Goal: Transaction & Acquisition: Purchase product/service

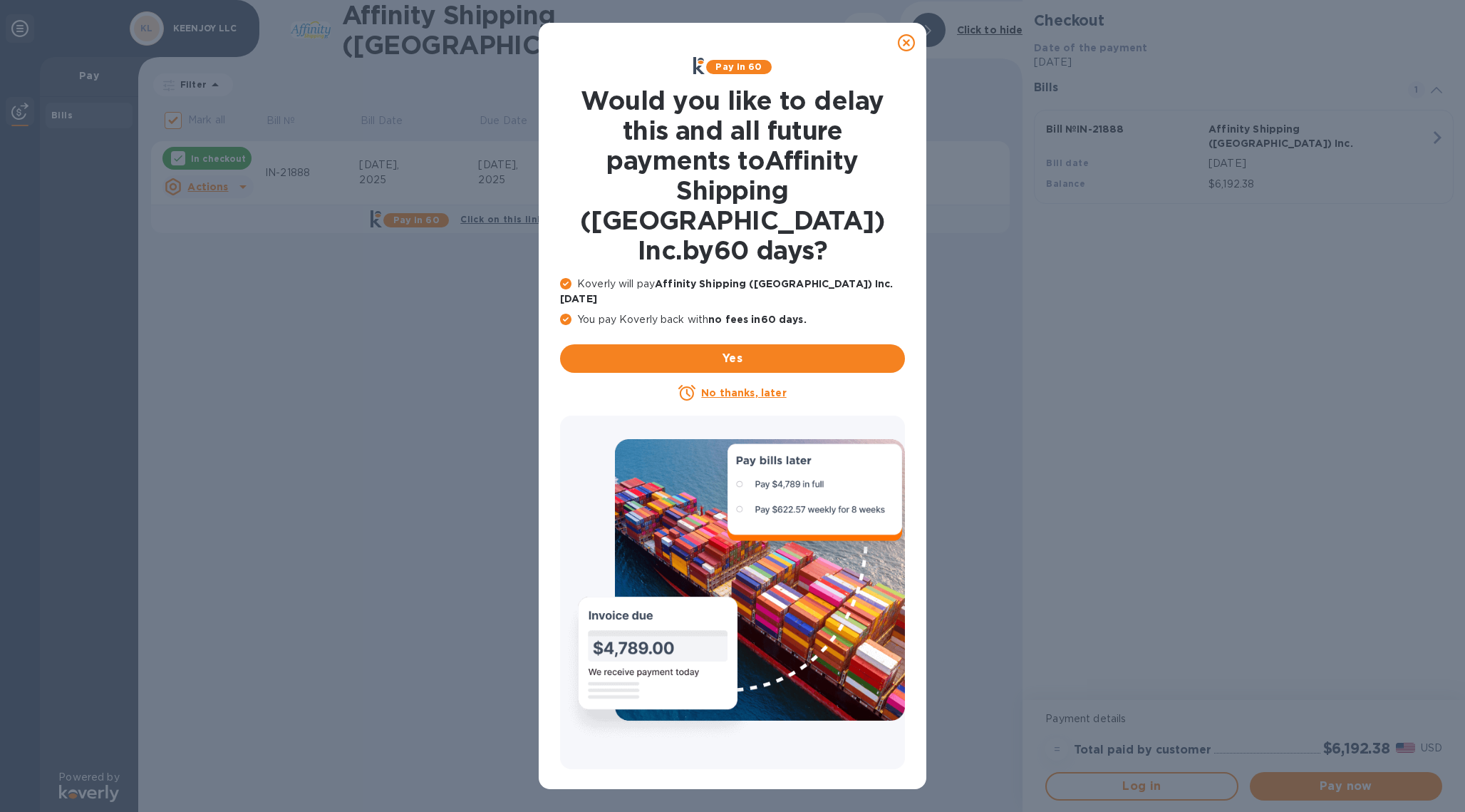
click at [736, 387] on u "No thanks, later" at bounding box center [743, 393] width 84 height 11
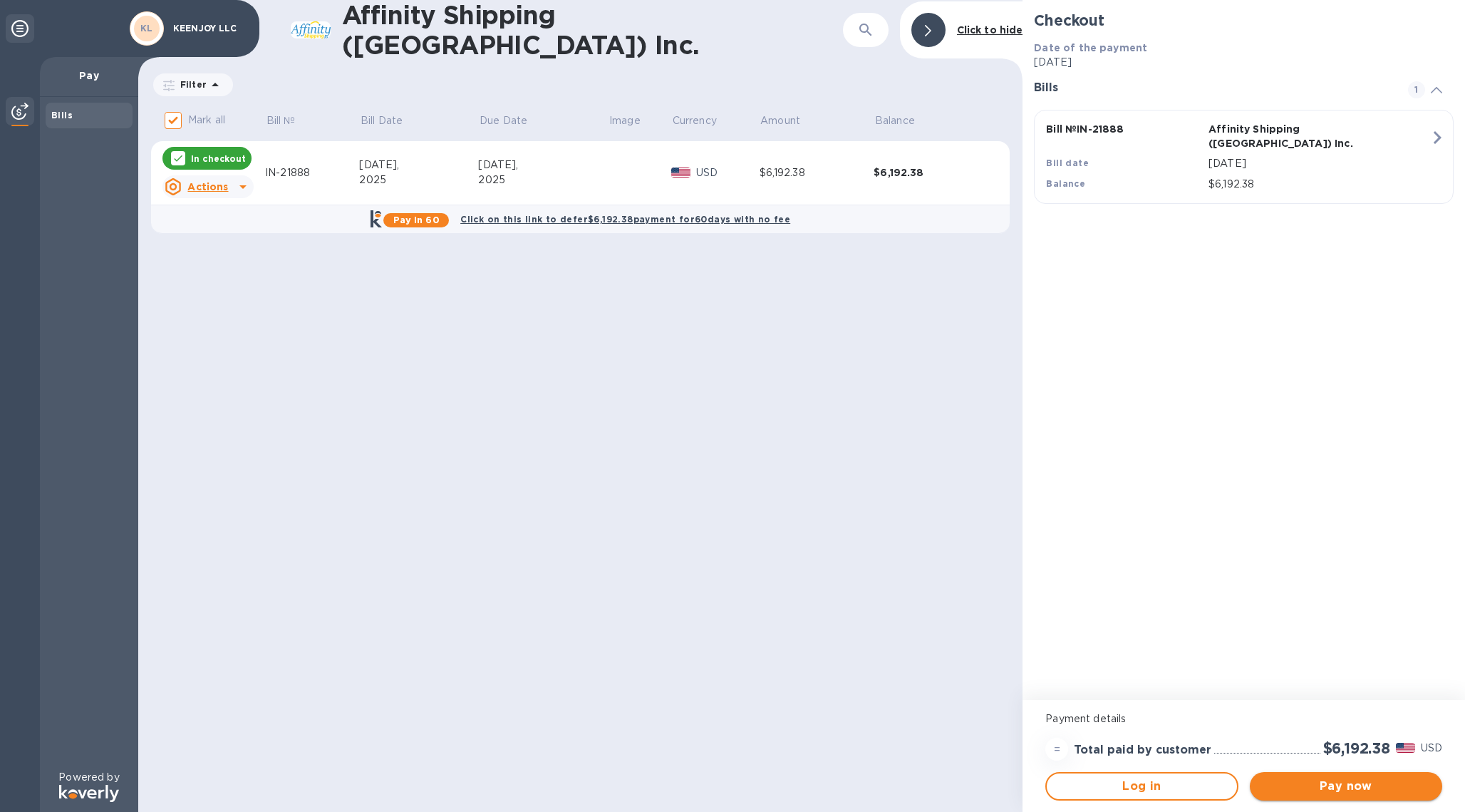
click at [1334, 784] on span "Pay now" at bounding box center [1346, 786] width 170 height 17
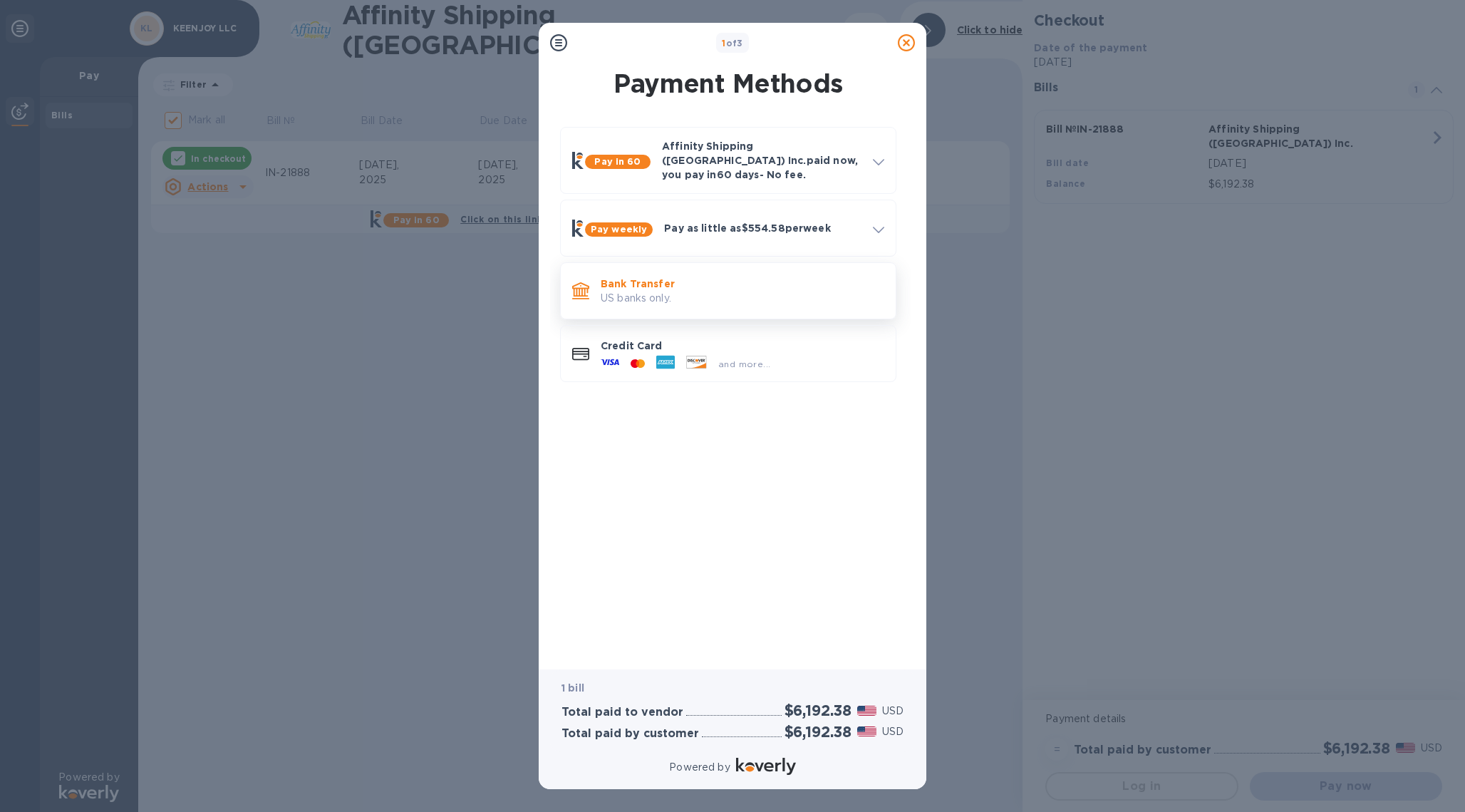
click at [634, 291] on p "US banks only." at bounding box center [742, 299] width 284 height 15
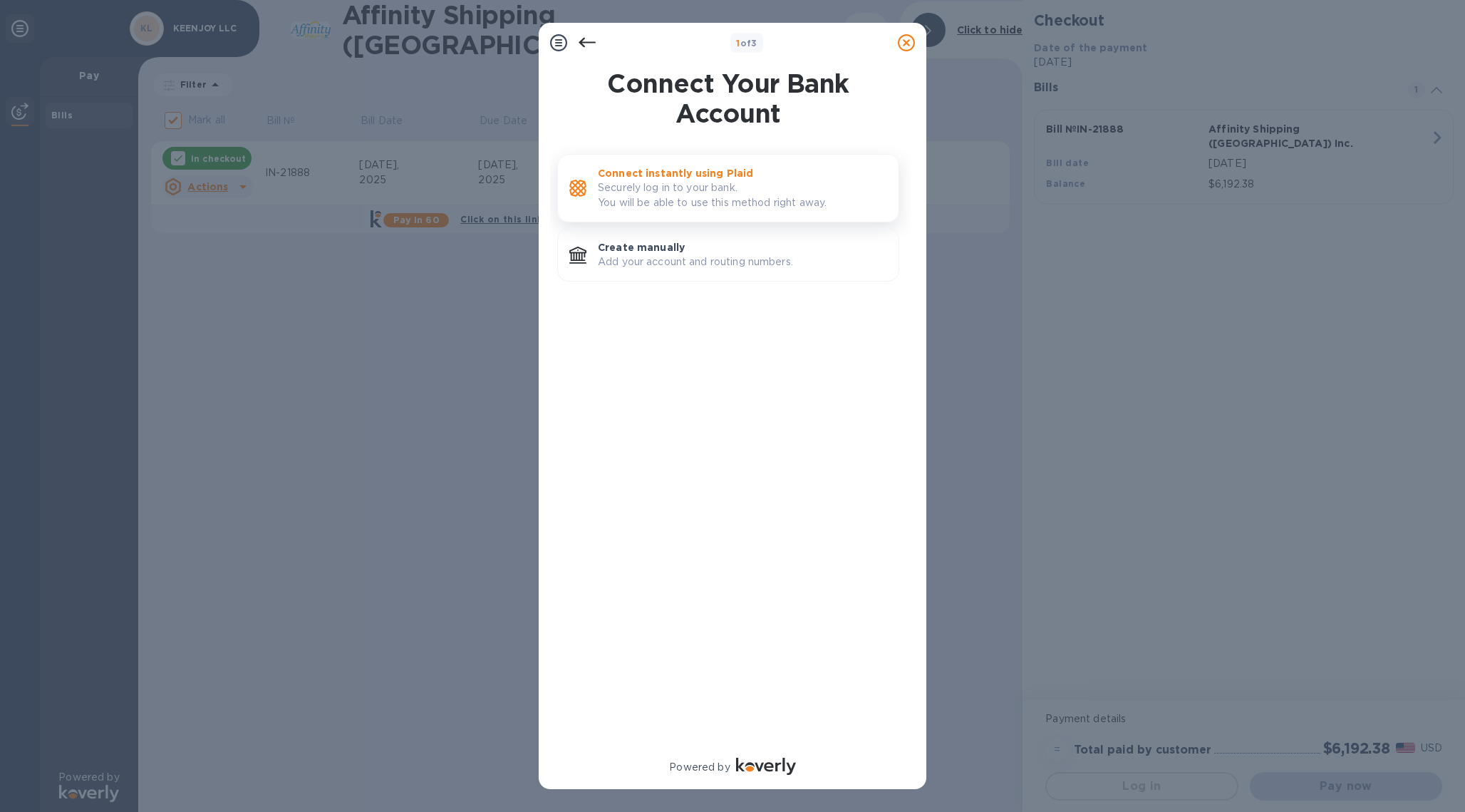
click at [660, 182] on p "Securely log in to your bank. You will be able to use this method right away." at bounding box center [742, 195] width 290 height 30
click at [660, 246] on p "Create manually" at bounding box center [742, 247] width 290 height 14
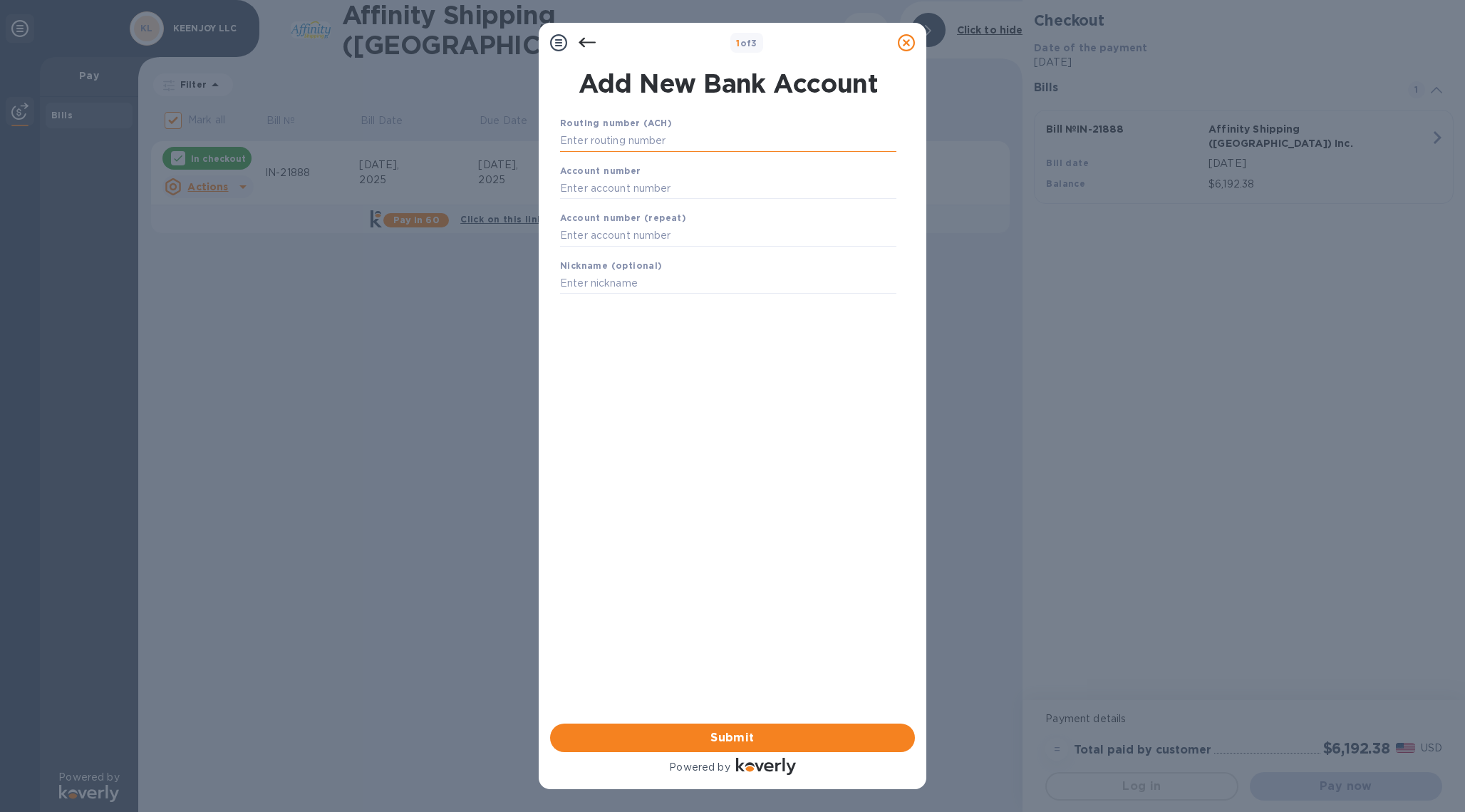
click at [605, 144] on input "text" at bounding box center [728, 141] width 336 height 21
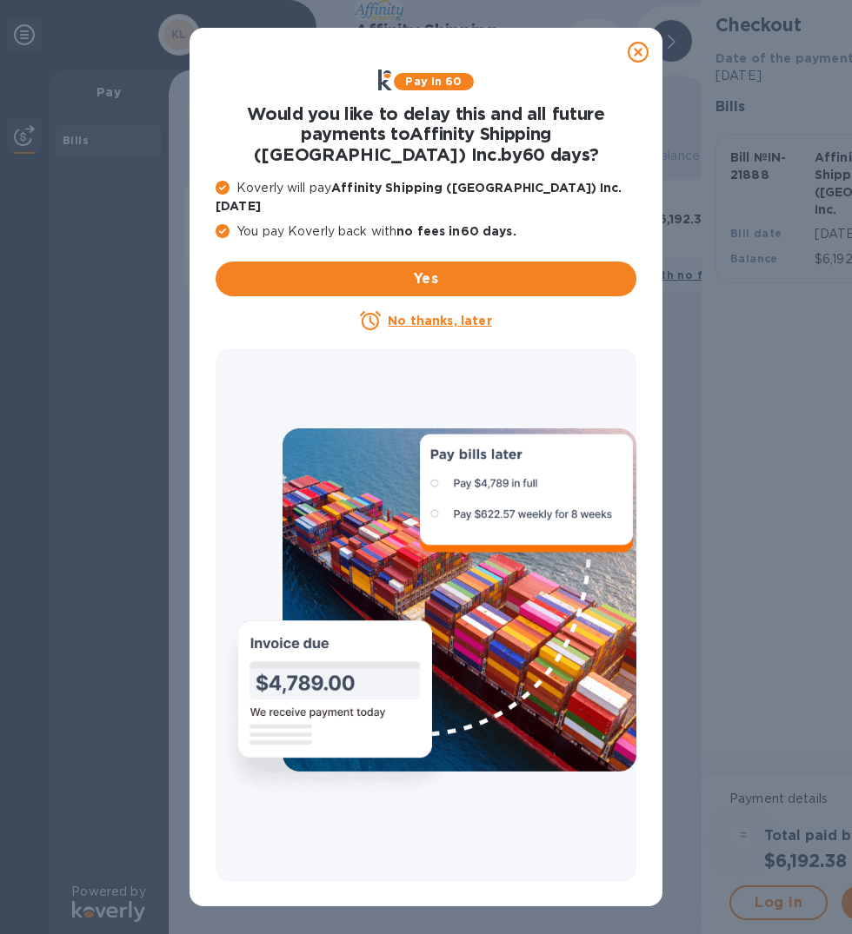
click at [449, 314] on u "No thanks, later" at bounding box center [439, 321] width 103 height 14
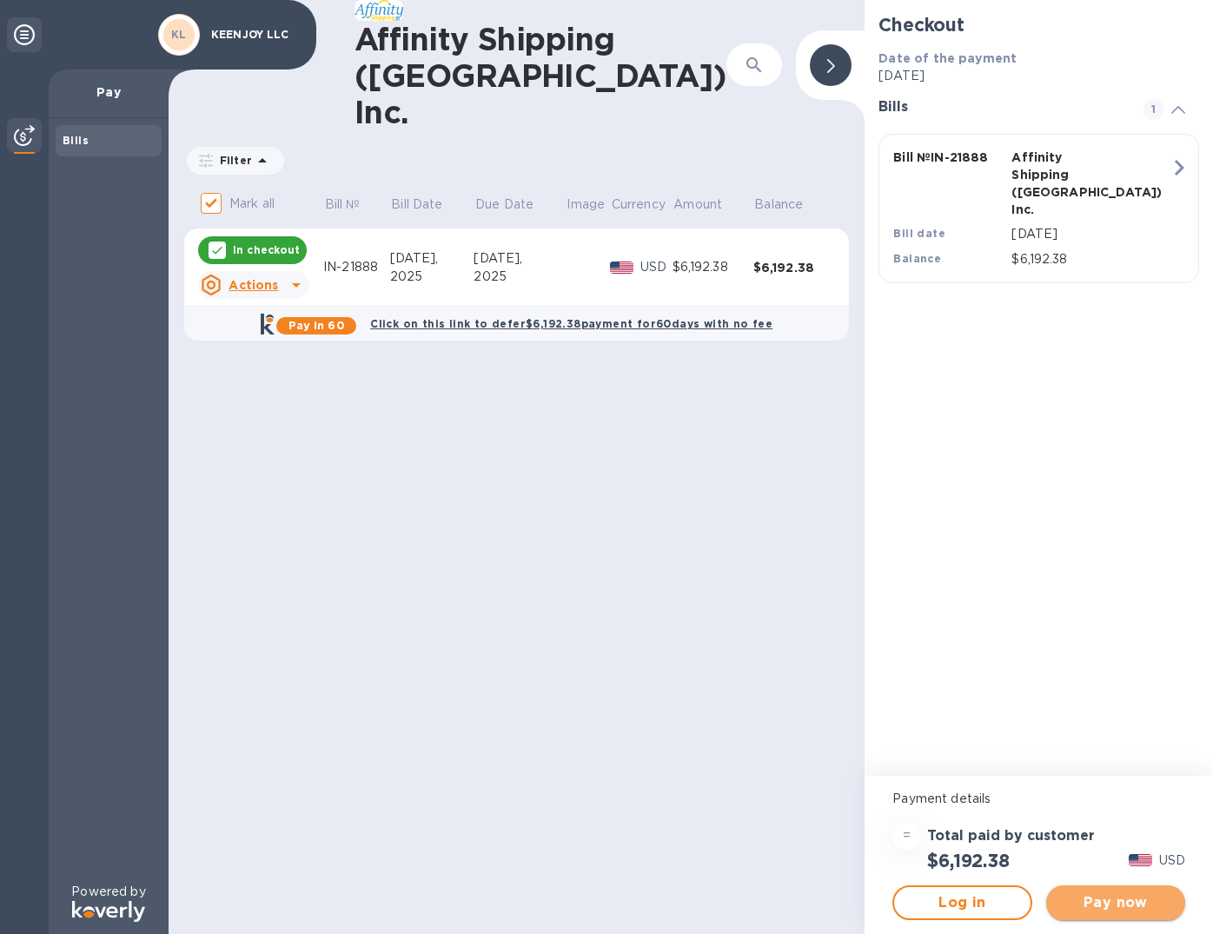
click at [851, 910] on span "Pay now" at bounding box center [1115, 902] width 111 height 21
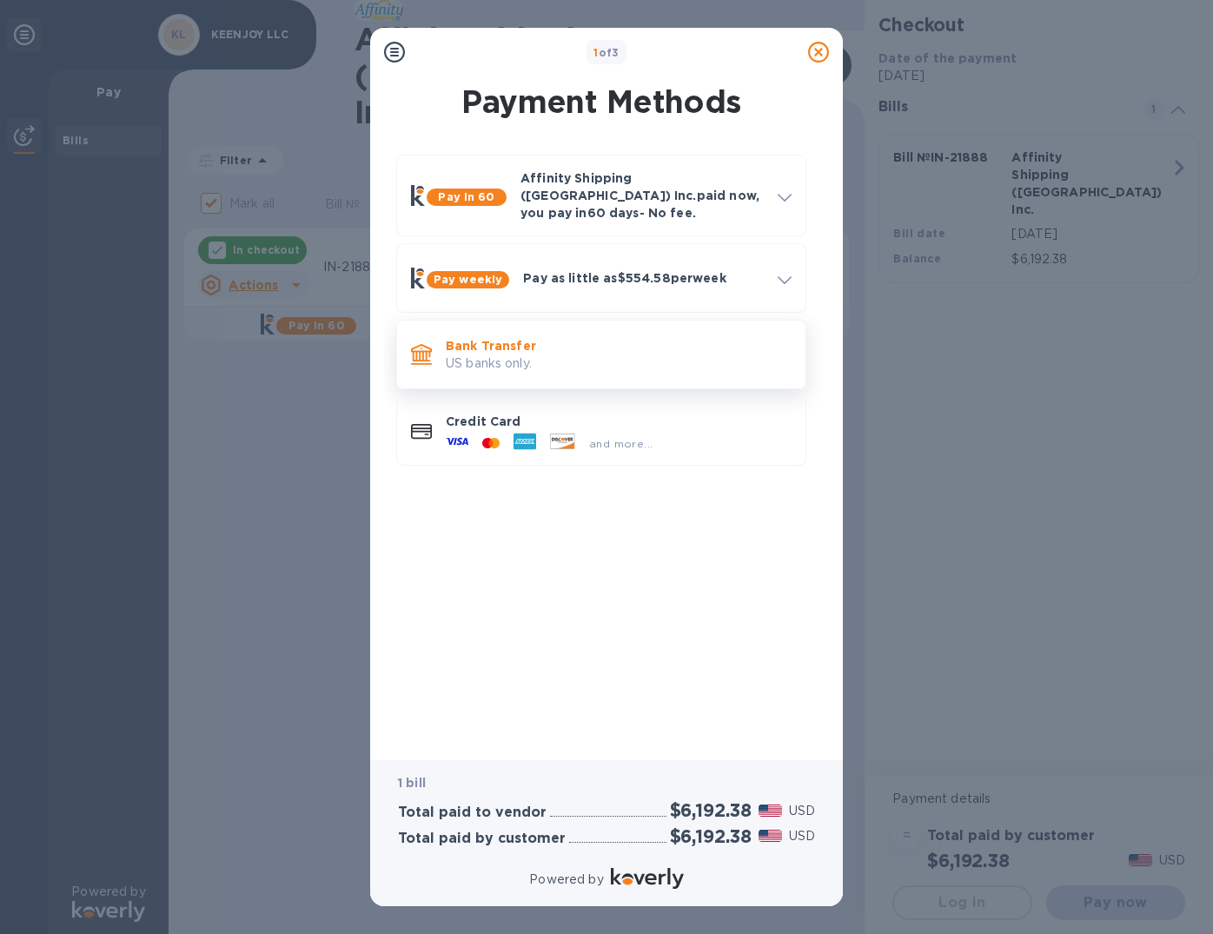
click at [482, 355] on p "US banks only." at bounding box center [619, 364] width 346 height 18
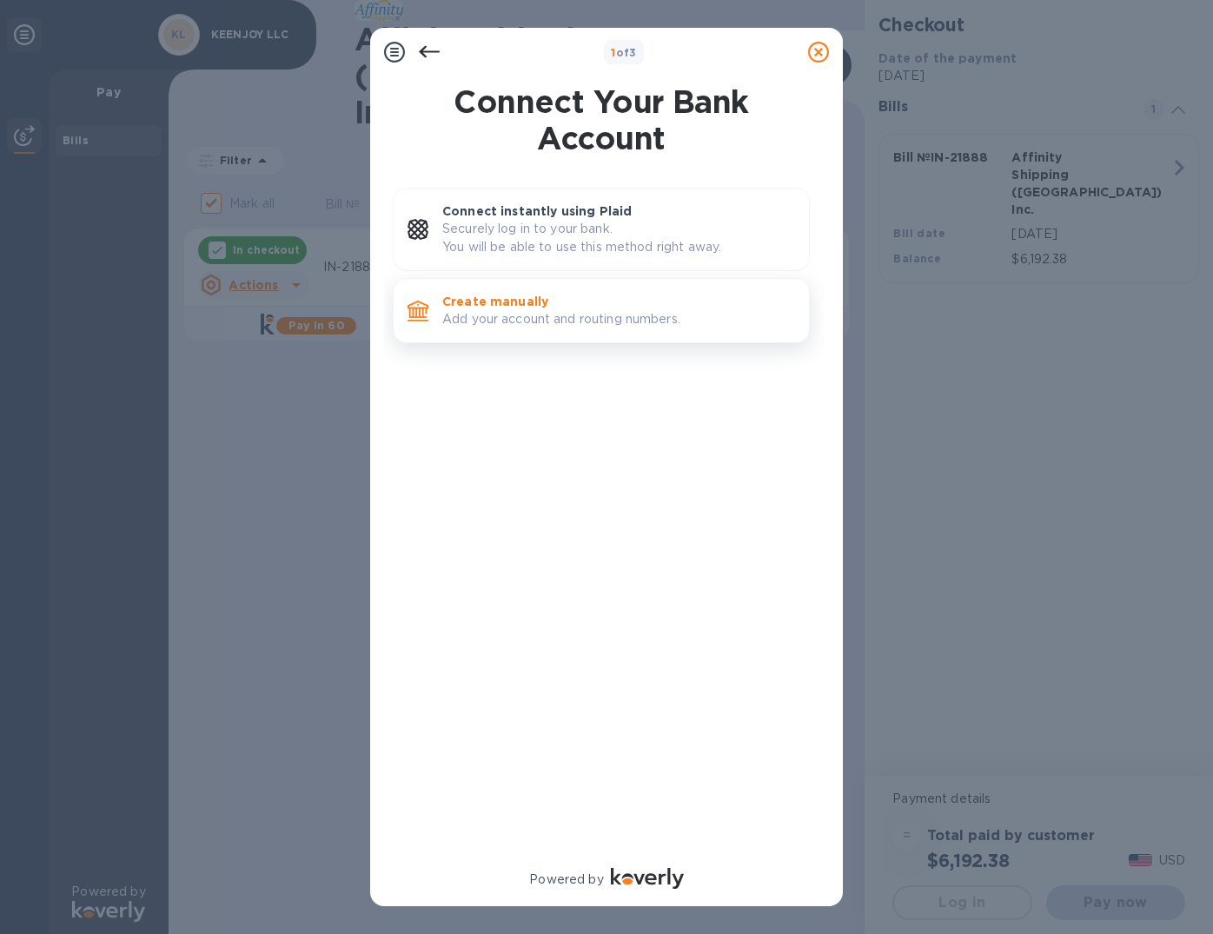
click at [493, 307] on p "Create manually" at bounding box center [618, 301] width 353 height 17
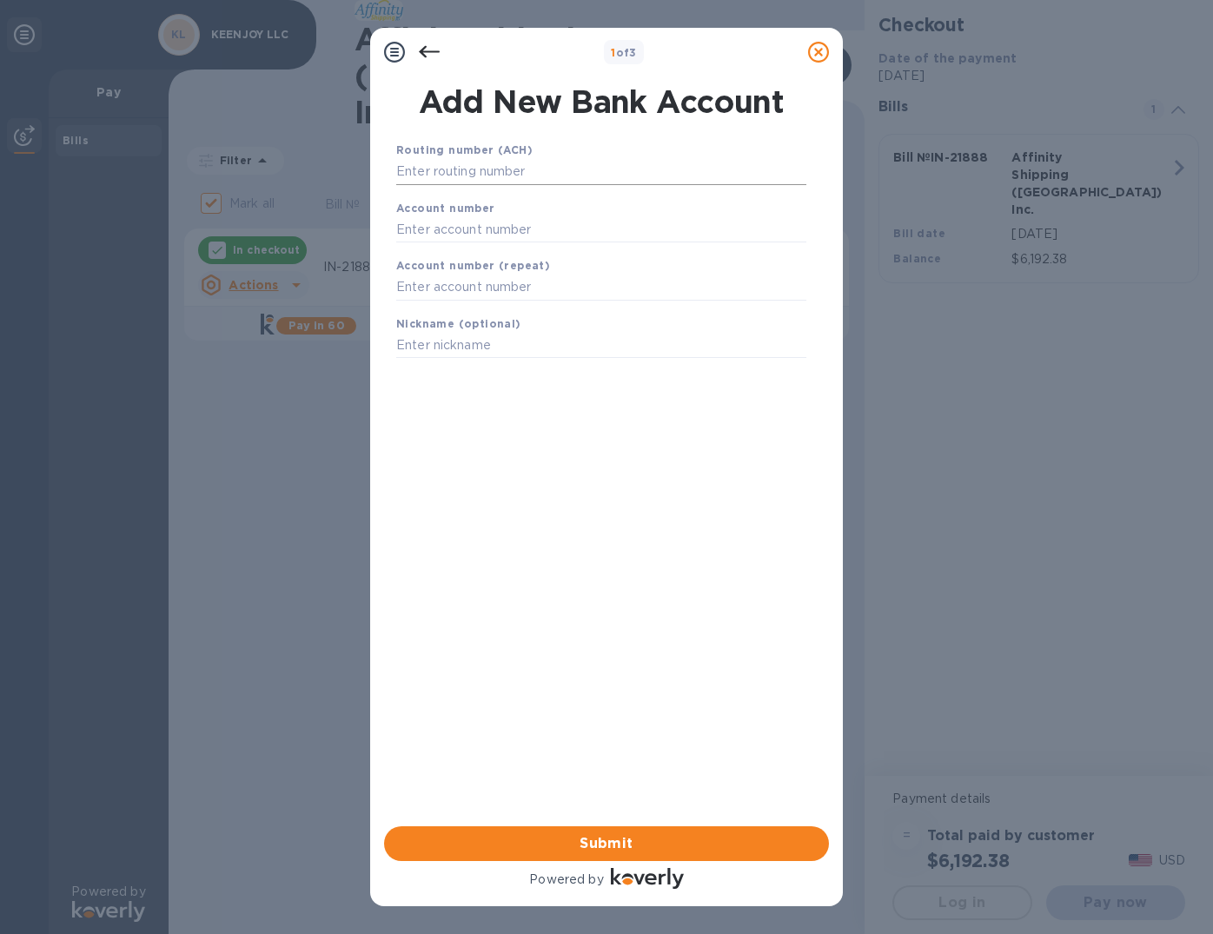
click at [438, 180] on input "text" at bounding box center [601, 172] width 410 height 26
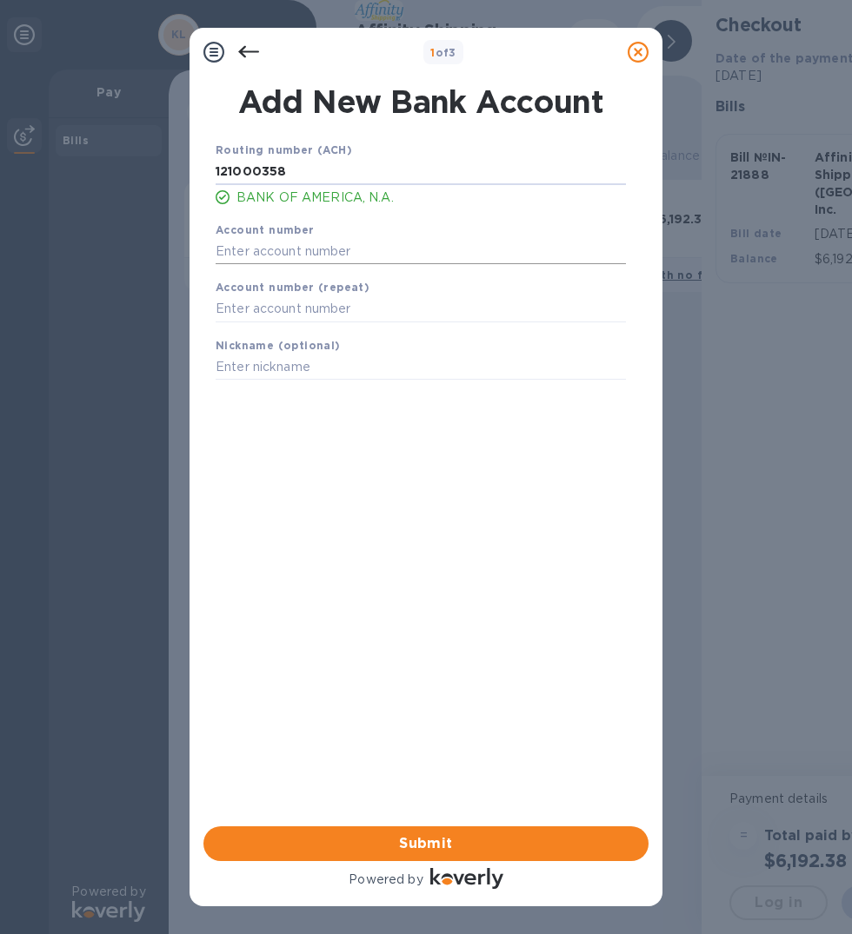
type input "121000358"
click at [255, 249] on input "text" at bounding box center [420, 251] width 410 height 26
type input "325205108783"
click at [252, 303] on input "text" at bounding box center [420, 309] width 410 height 26
type input "325205108783"
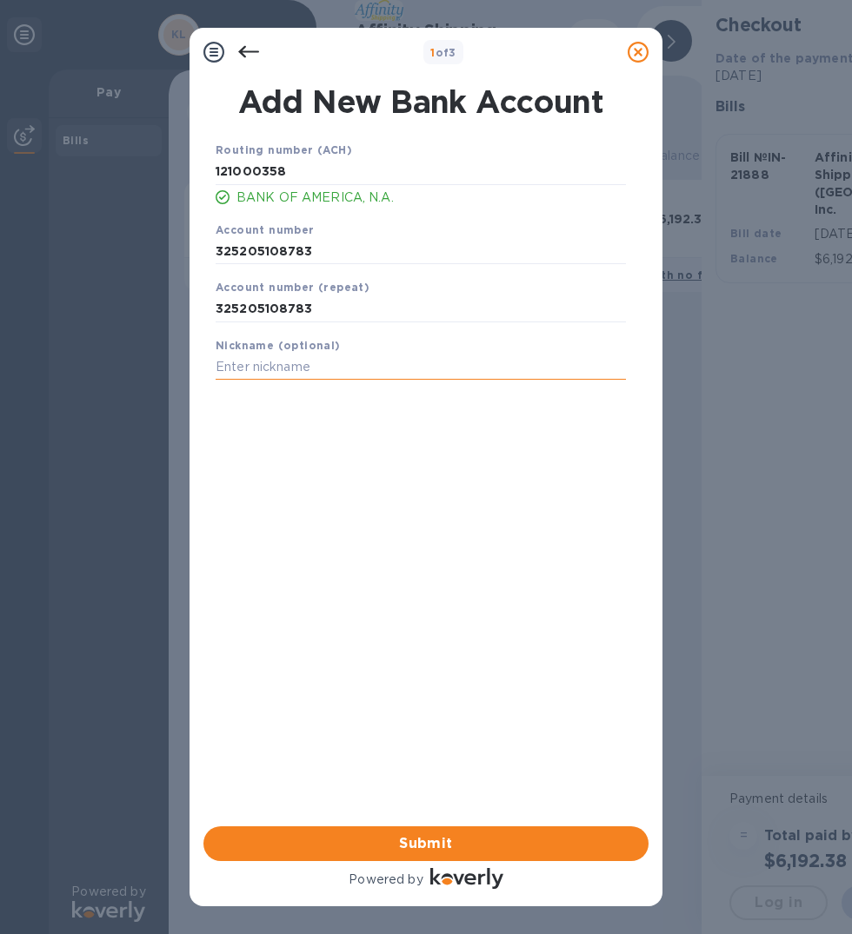
click at [242, 372] on input "text" at bounding box center [420, 368] width 410 height 26
type input "Keenjoy BofA"
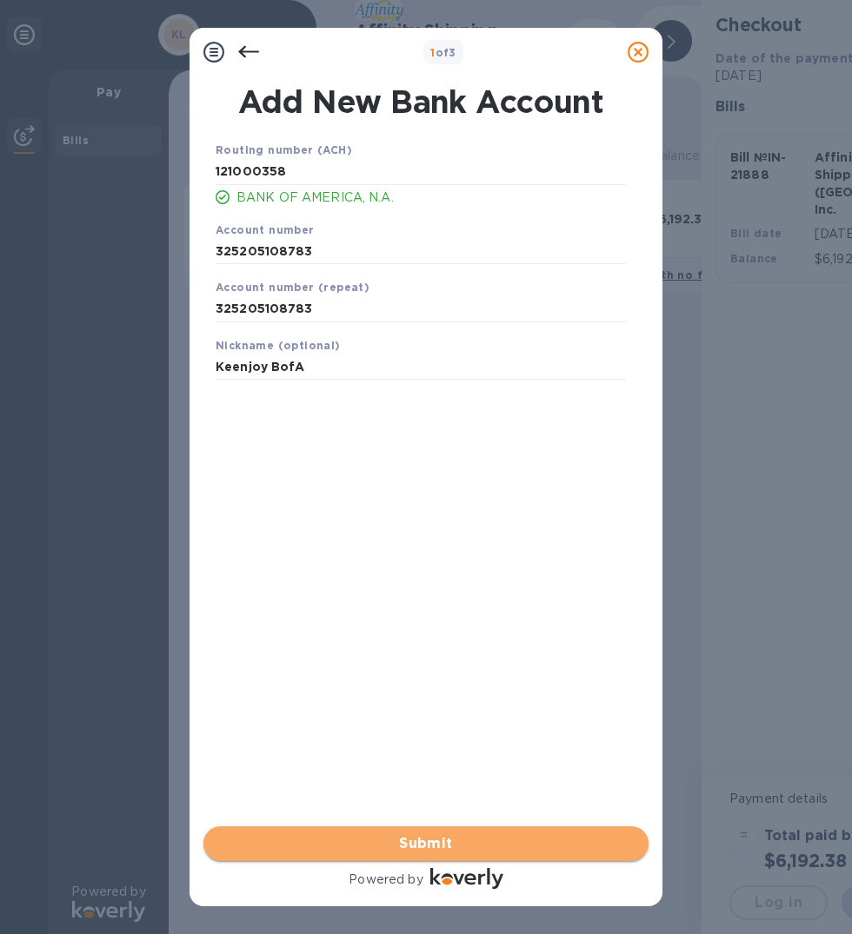
click at [394, 847] on span "Submit" at bounding box center [425, 843] width 417 height 21
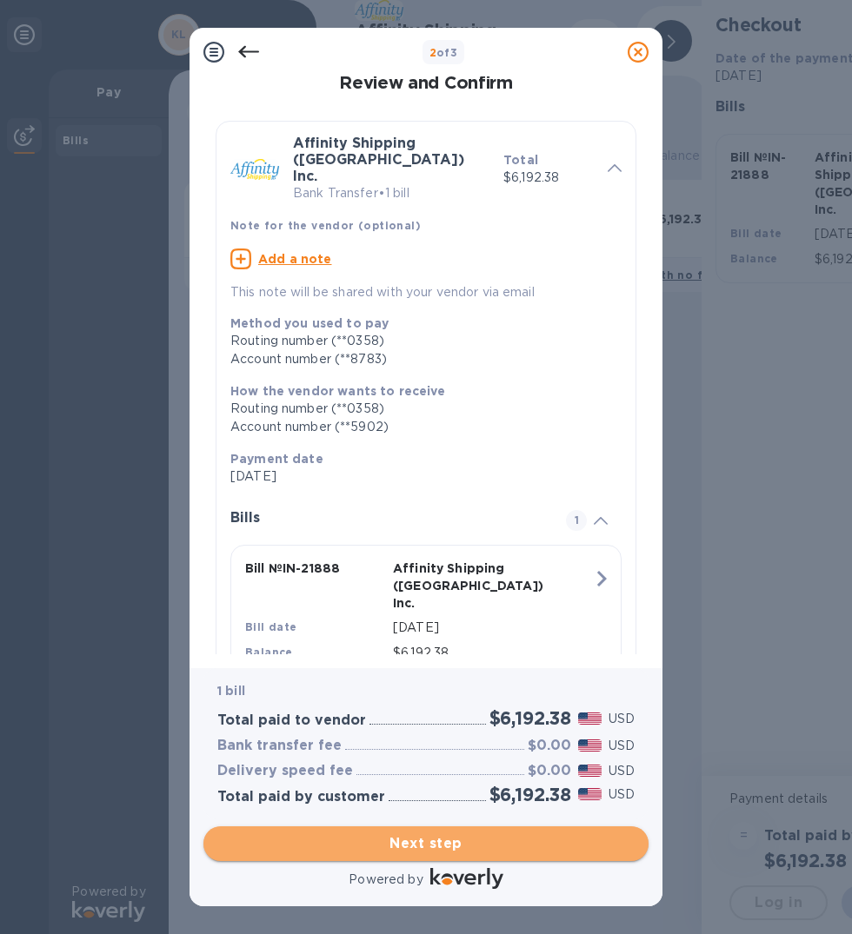
click at [423, 842] on span "Next step" at bounding box center [425, 843] width 417 height 21
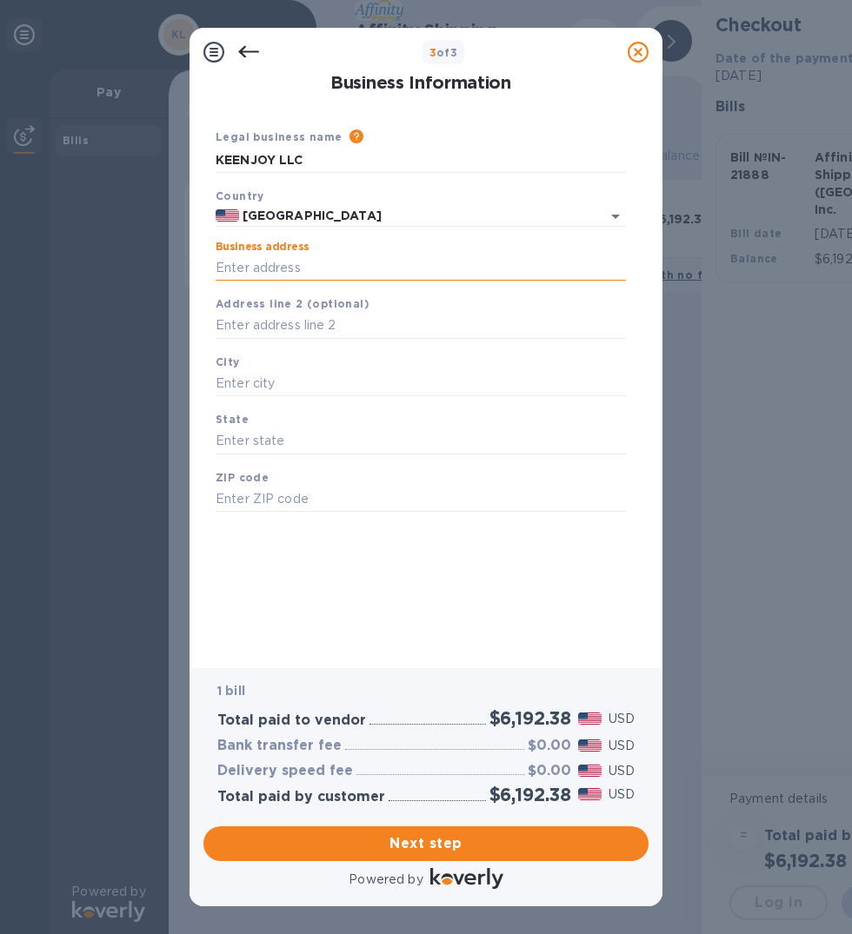
click at [269, 262] on input "Business address" at bounding box center [420, 268] width 410 height 26
type input "1686 [PERSON_NAME][GEOGRAPHIC_DATA]"
click at [255, 381] on input "text" at bounding box center [420, 384] width 410 height 26
type input "San Marcos"
click at [251, 446] on input "text" at bounding box center [420, 441] width 410 height 26
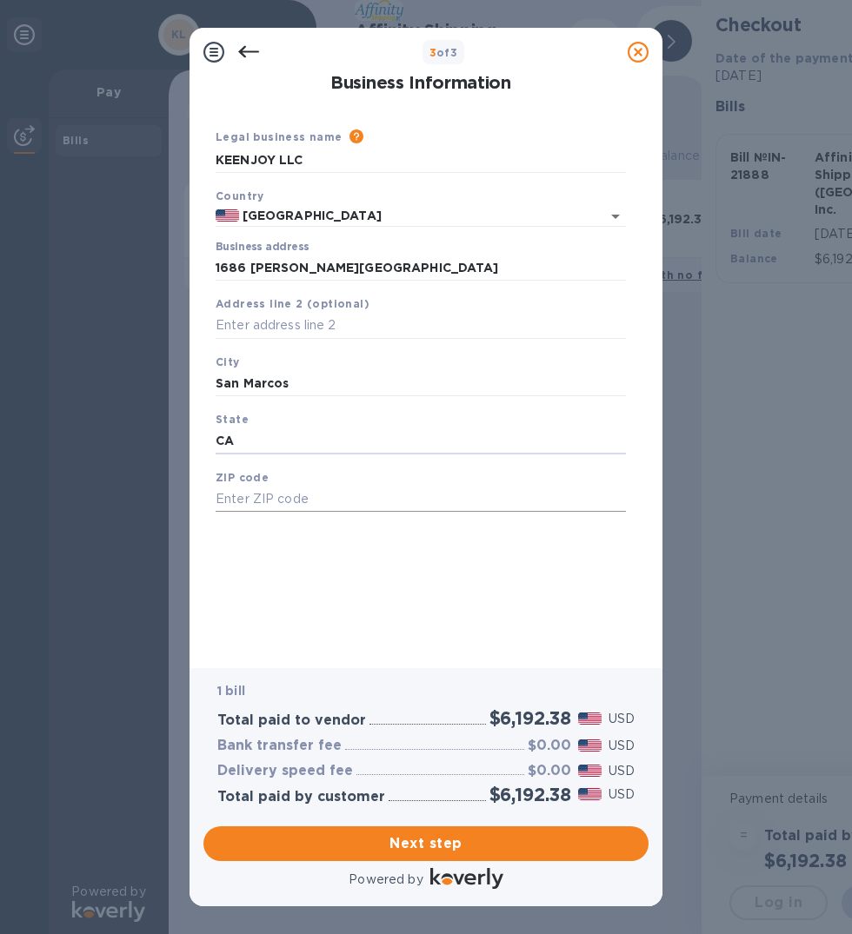
type input "CA"
click at [239, 496] on input "text" at bounding box center [420, 500] width 410 height 26
type input "92078"
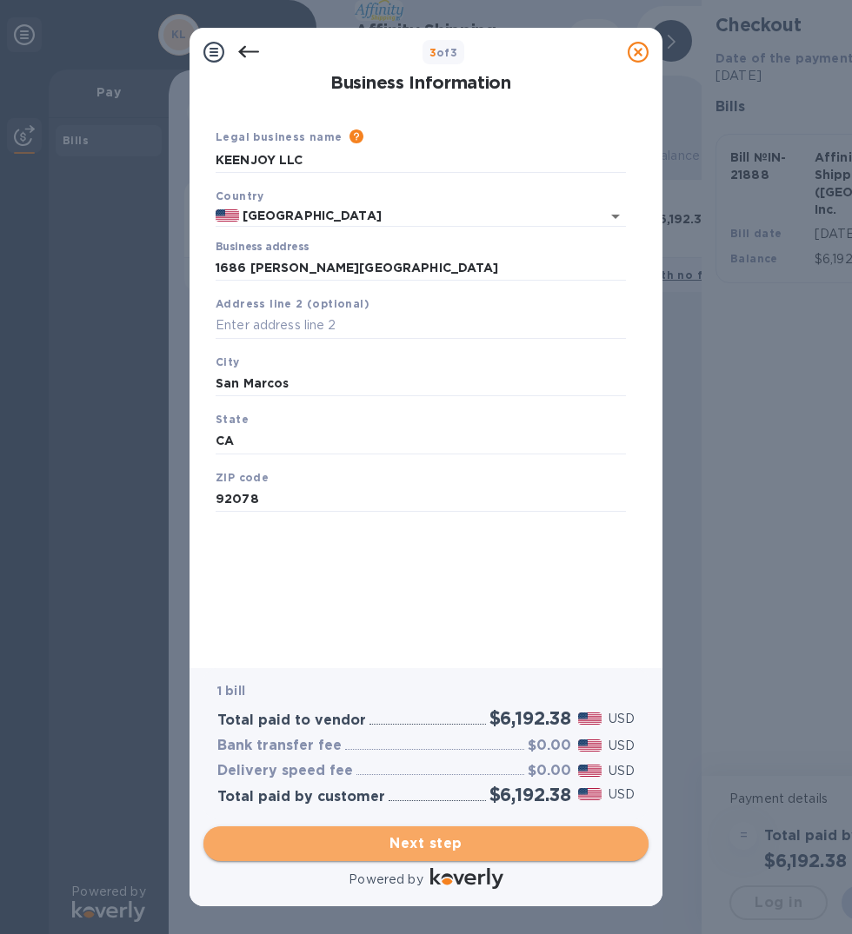
click at [400, 841] on span "Next step" at bounding box center [425, 843] width 417 height 21
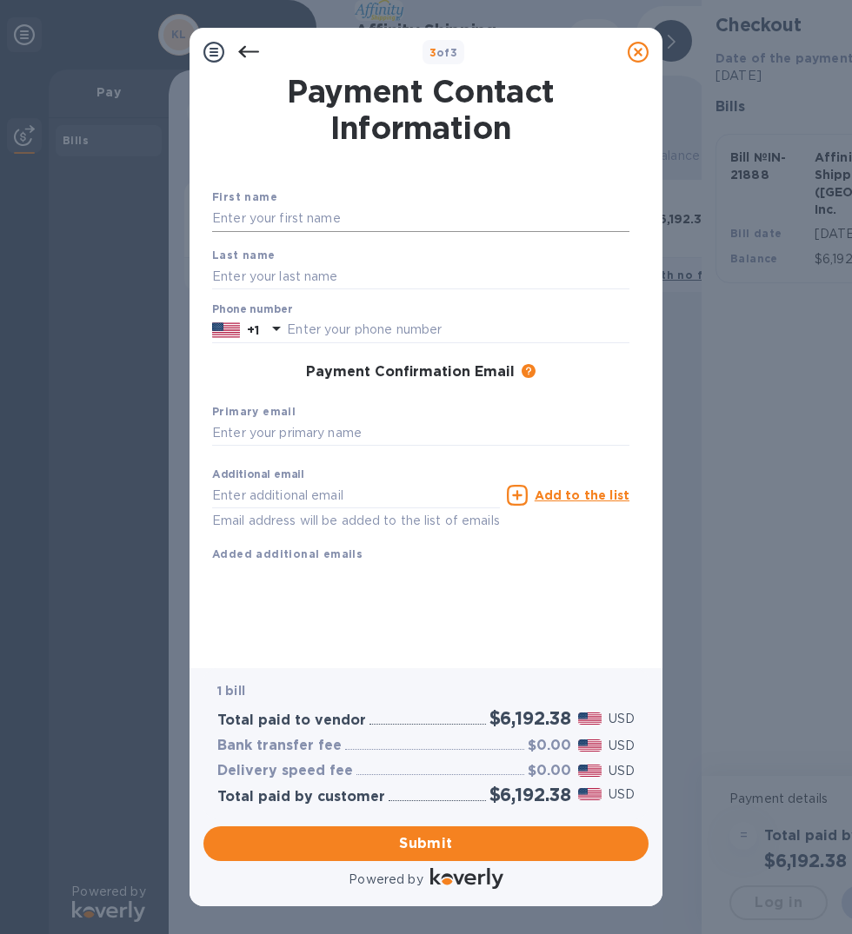
click at [254, 217] on input "text" at bounding box center [420, 219] width 417 height 26
type input "Brynley"
type input "[PERSON_NAME]"
click at [284, 327] on icon at bounding box center [276, 328] width 21 height 21
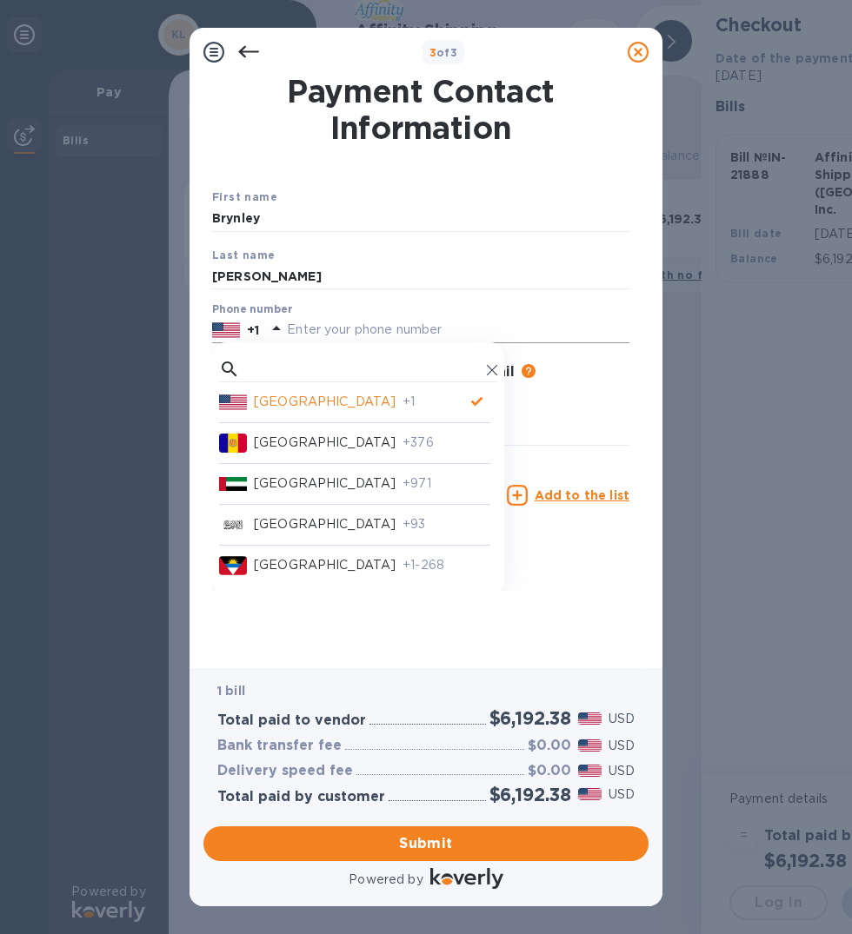
click at [306, 326] on input "text" at bounding box center [458, 330] width 342 height 26
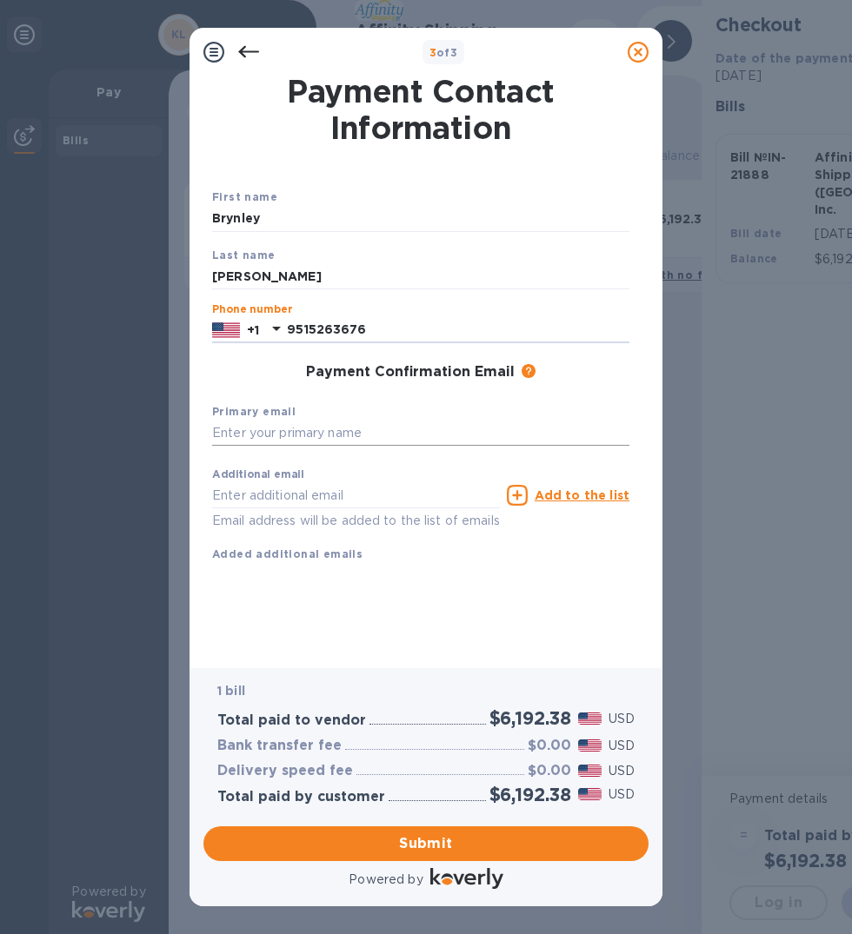
type input "9515263676"
click at [260, 440] on input "text" at bounding box center [420, 434] width 417 height 26
type input "[EMAIL_ADDRESS][DOMAIN_NAME]"
click at [247, 496] on input "text" at bounding box center [356, 495] width 288 height 26
type input "[EMAIL_ADDRESS][DOMAIN_NAME]"
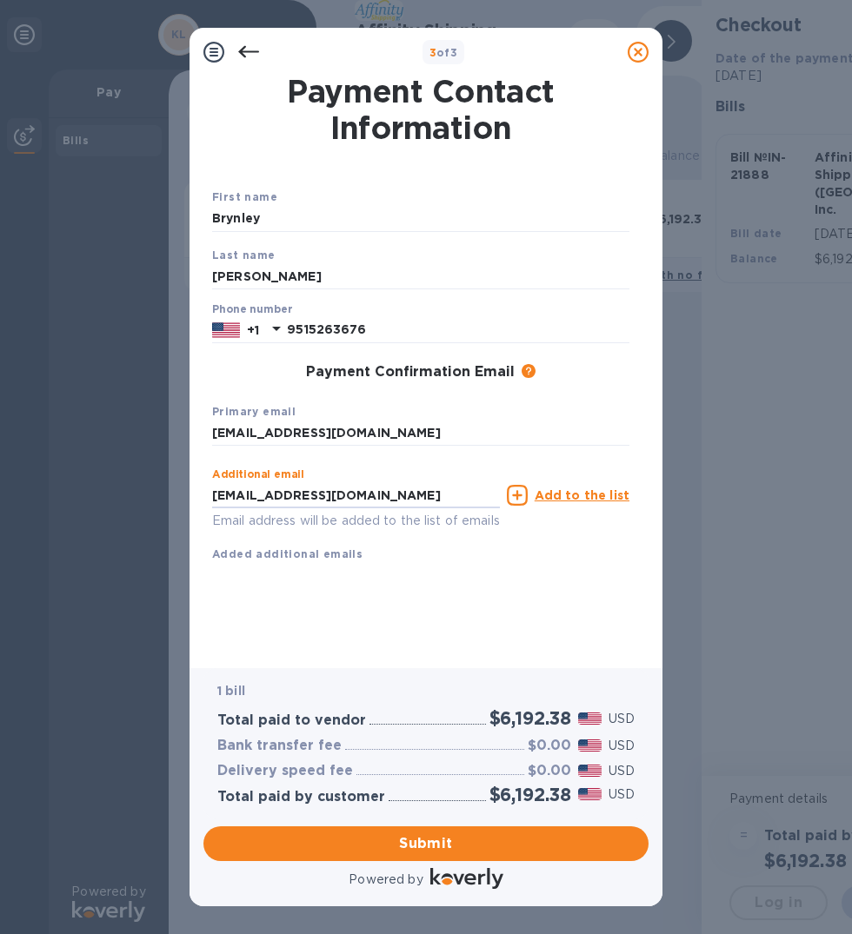
click at [236, 591] on div "First name [PERSON_NAME] Last name [PERSON_NAME] Phone number [PHONE_NUMBER] Pa…" at bounding box center [420, 389] width 417 height 403
click at [547, 500] on u "Add to the list" at bounding box center [581, 495] width 95 height 14
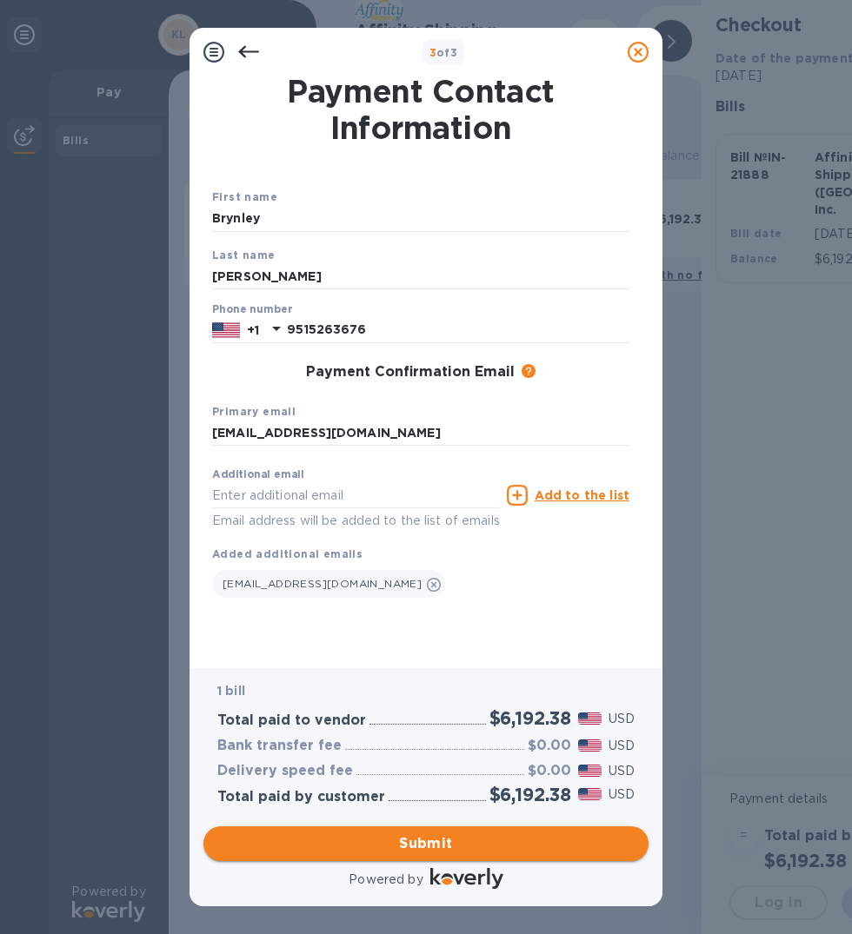
click at [436, 848] on span "Submit" at bounding box center [425, 843] width 417 height 21
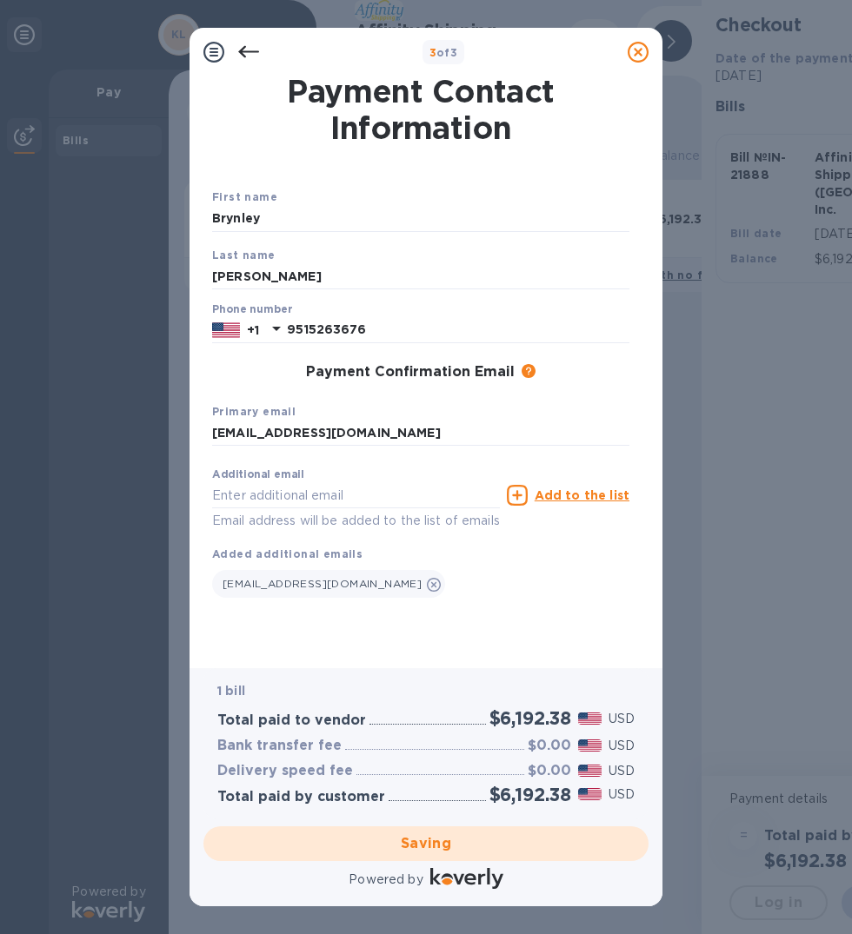
checkbox input "false"
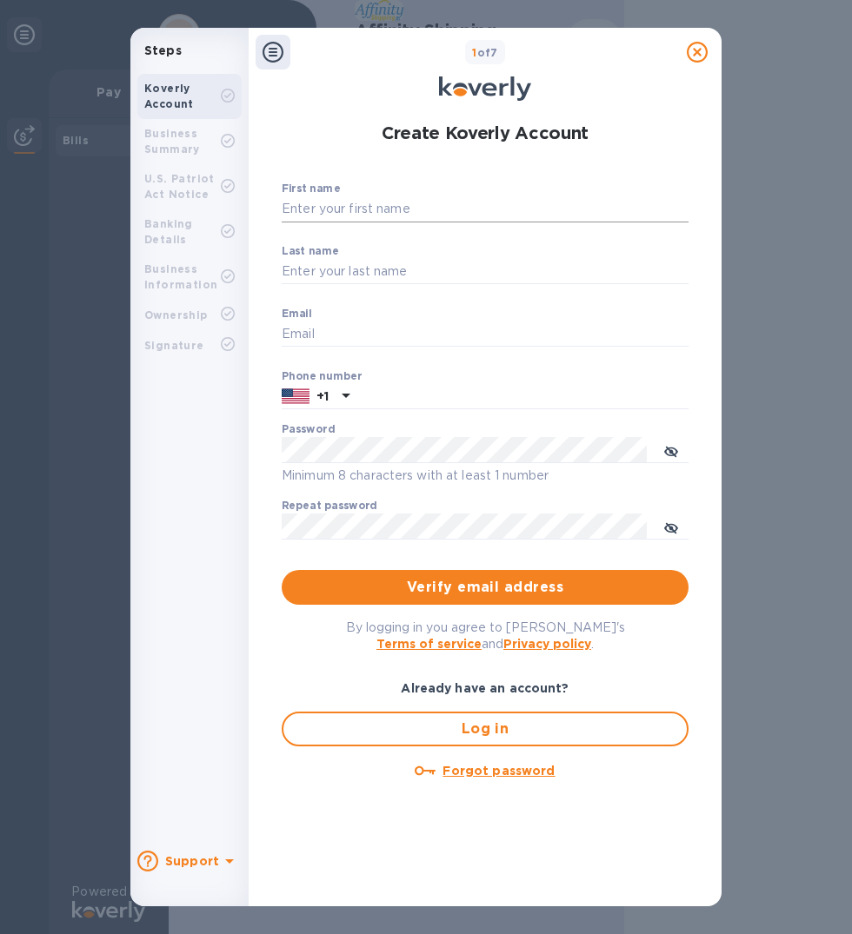
click at [338, 205] on input "First name" at bounding box center [485, 209] width 407 height 26
type input "Brynley"
type input "[PERSON_NAME]"
type input "[EMAIL_ADDRESS][DOMAIN_NAME]"
type input "9515263676"
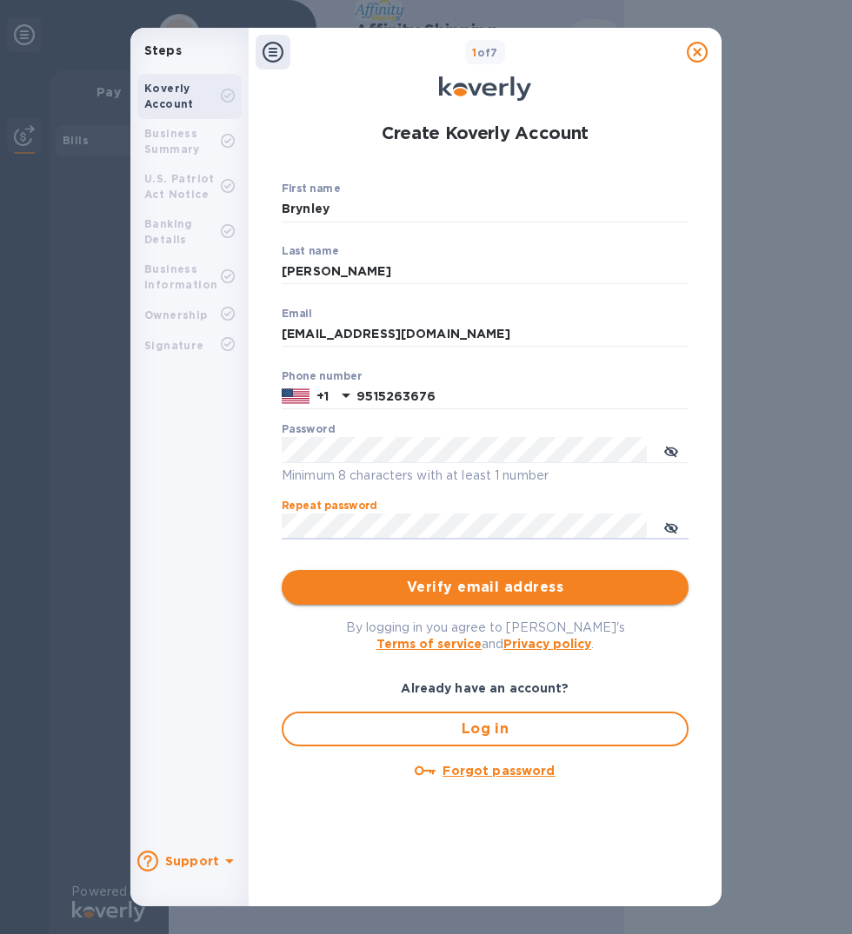
click at [470, 589] on span "Verify email address" at bounding box center [484, 587] width 379 height 21
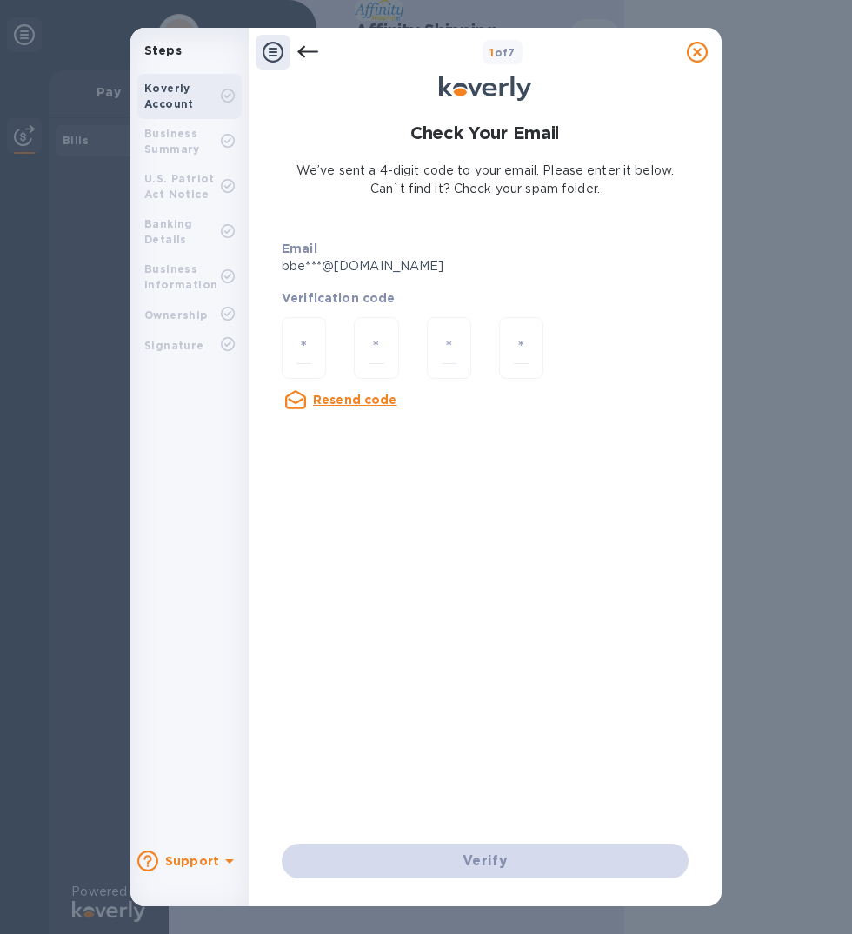
click at [0, 933] on nordpass-portal at bounding box center [0, 934] width 0 height 0
